Goal: Book appointment/travel/reservation

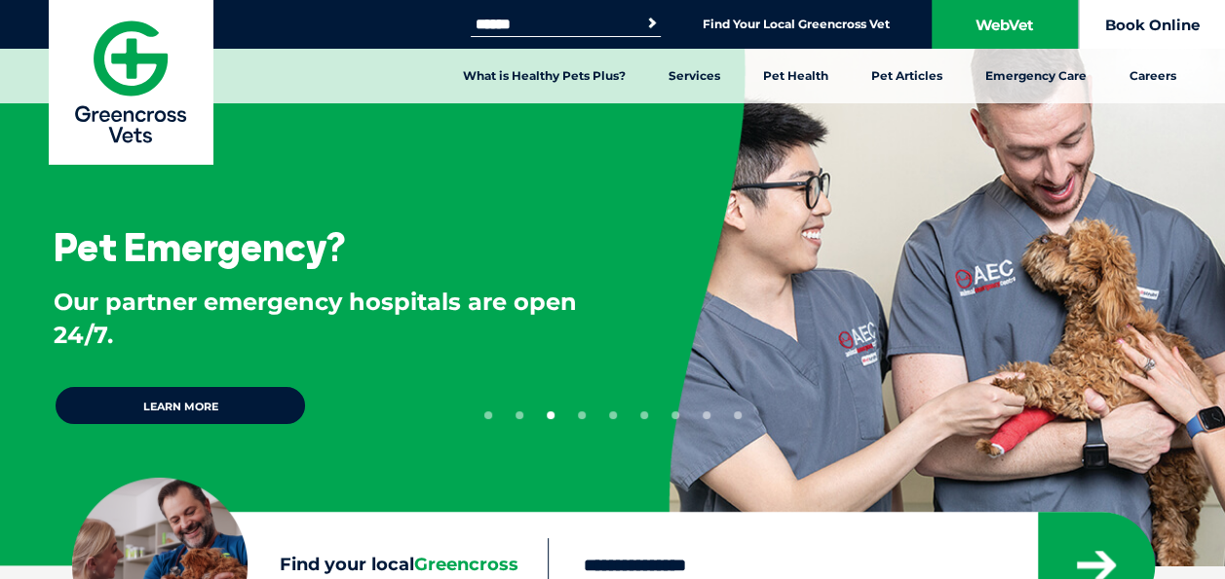
click at [1140, 21] on link "Book Online" at bounding box center [1152, 24] width 146 height 49
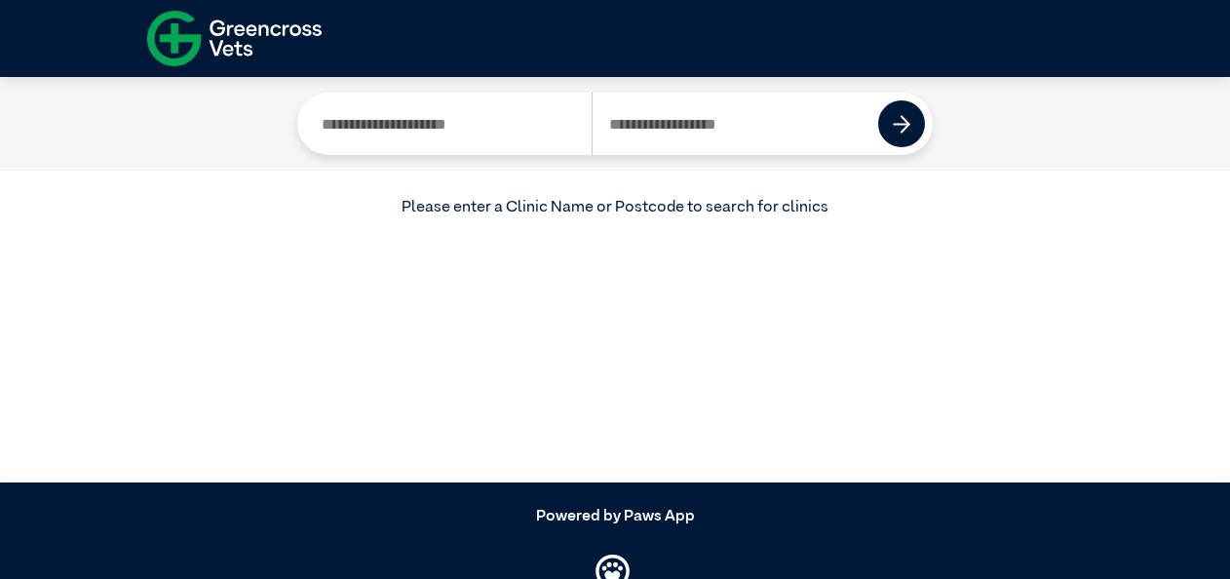
click at [637, 119] on input "Search by Postcode" at bounding box center [734, 124] width 287 height 62
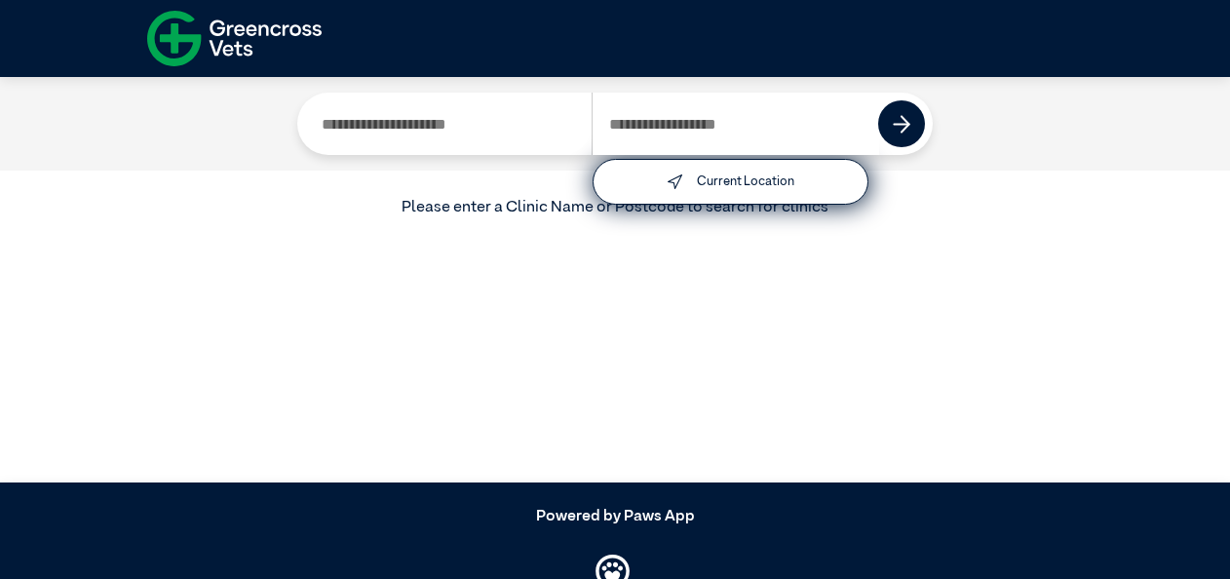
type input "****"
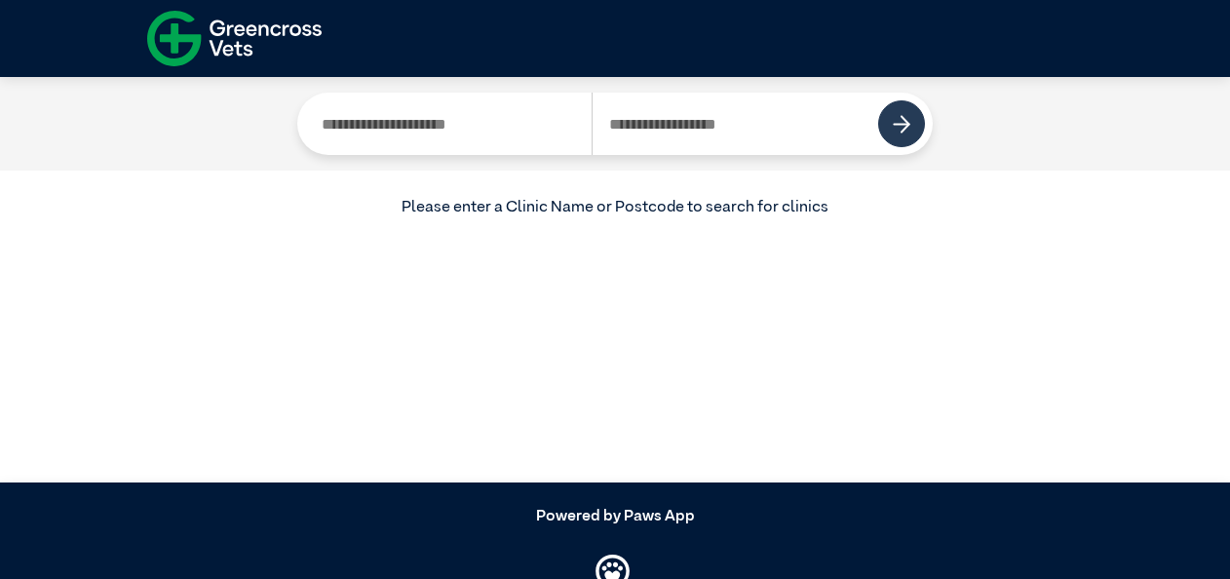
click at [904, 118] on img at bounding box center [902, 124] width 19 height 19
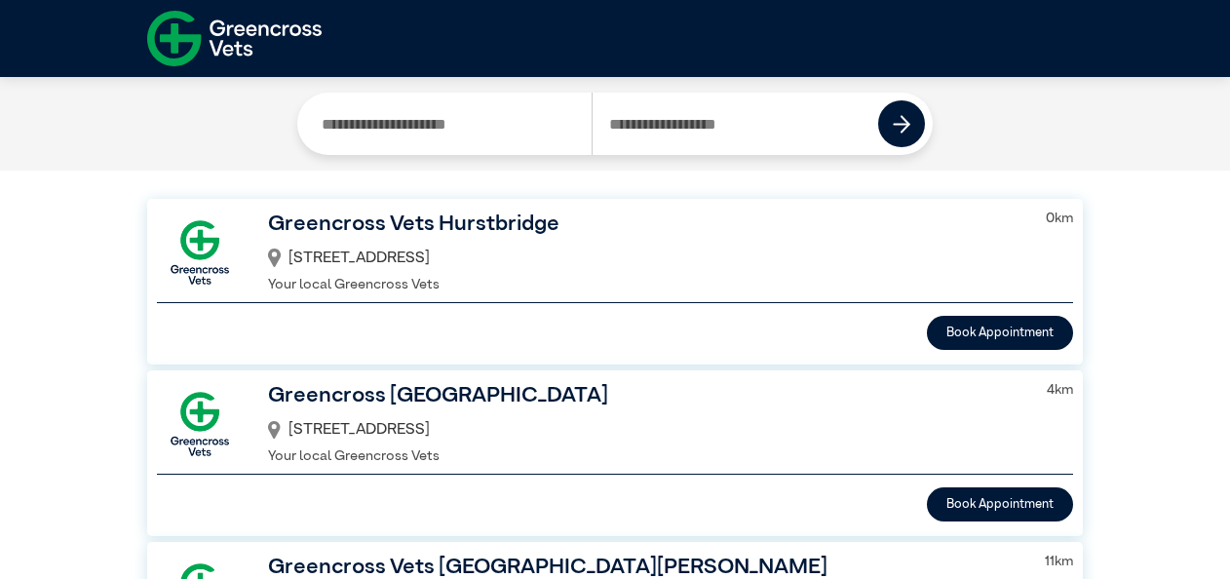
click at [460, 232] on h3 "Greencross Vets Hurstbridge" at bounding box center [644, 225] width 753 height 33
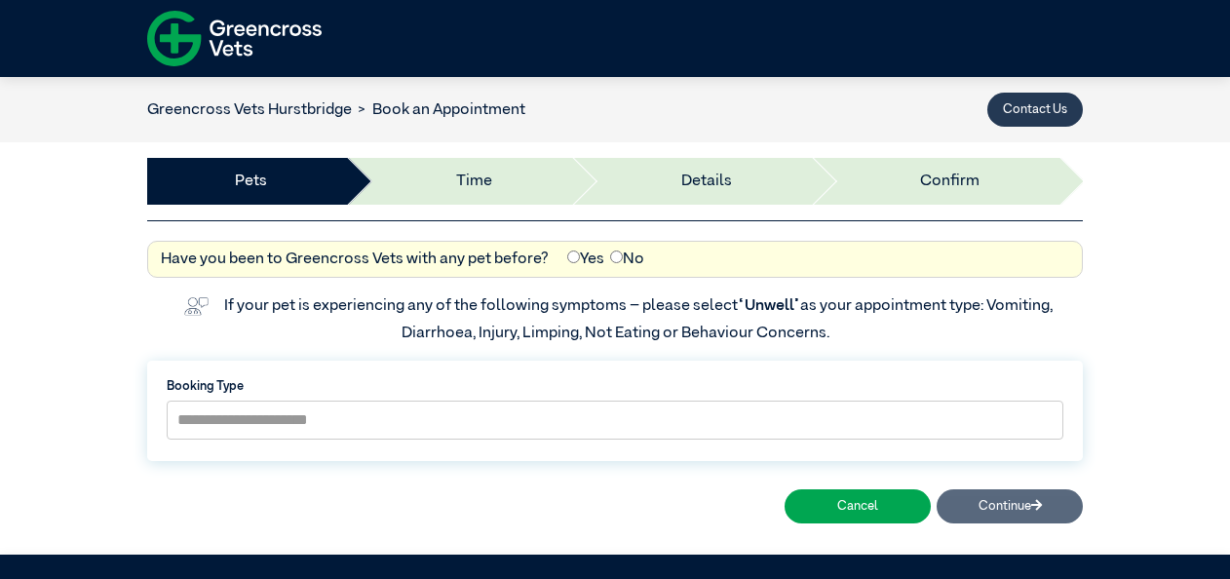
click at [1021, 102] on button "Contact Us" at bounding box center [1034, 110] width 95 height 34
